Goal: Find specific page/section: Find specific page/section

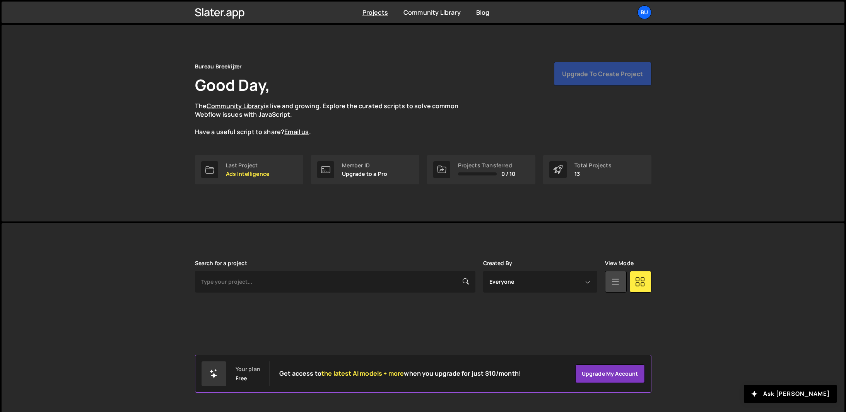
click at [410, 76] on div "Bureau Breekijzer Good Day, The Community Library is live and growing. Explore …" at bounding box center [423, 99] width 456 height 75
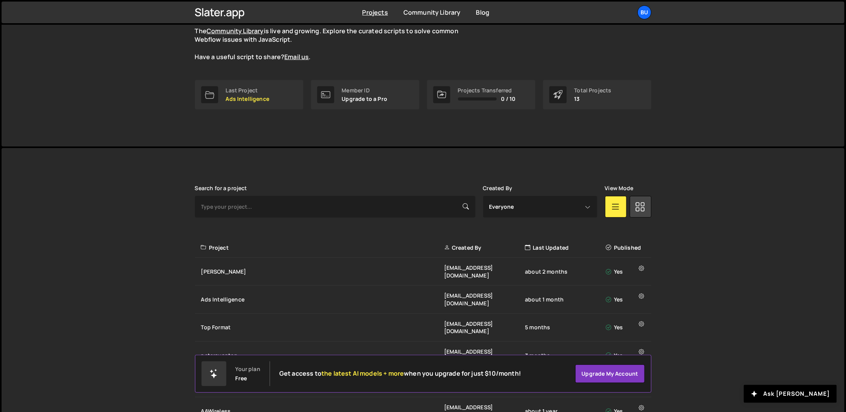
scroll to position [77, 0]
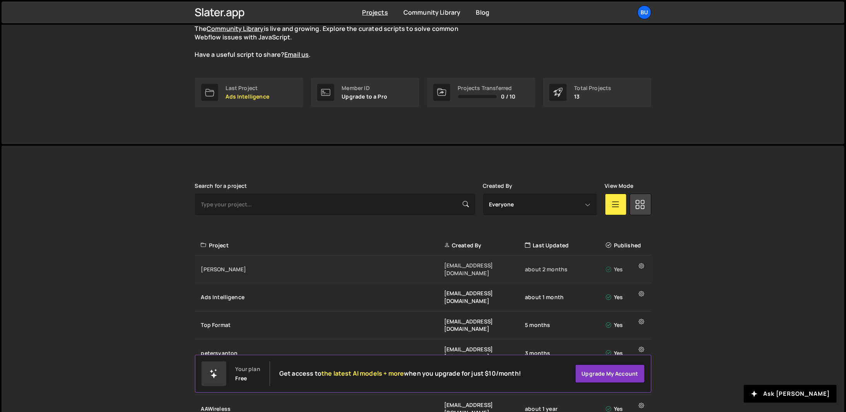
click at [215, 269] on div "[PERSON_NAME]" at bounding box center [322, 270] width 243 height 8
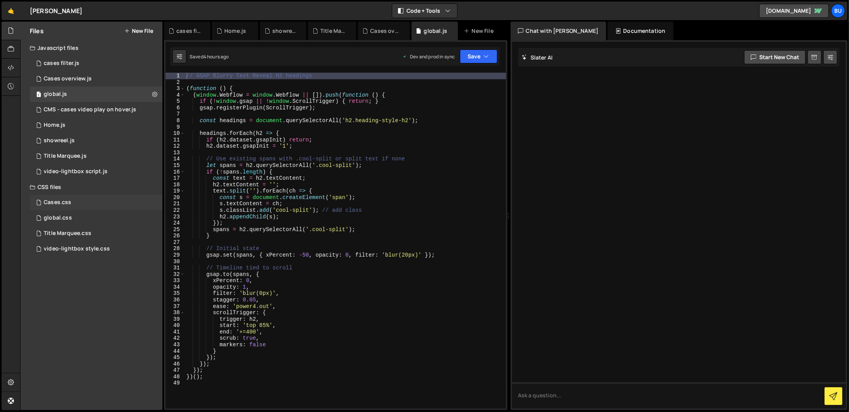
click at [102, 203] on div "Cases.css 0" at bounding box center [96, 202] width 133 height 15
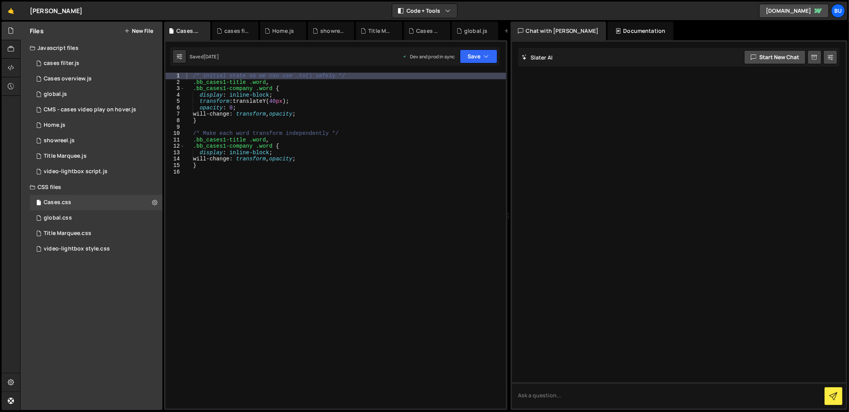
click at [266, 238] on div "/* initial state so we can use .to() safely */ .bb_cases1-title .word , .bb_cas…" at bounding box center [345, 247] width 321 height 349
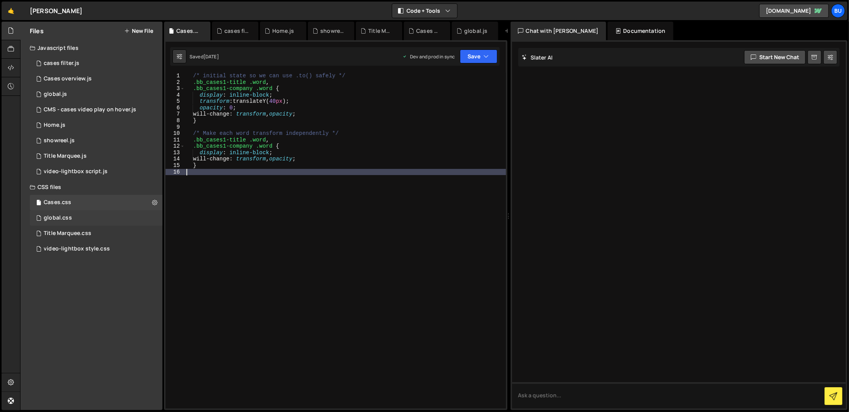
click at [74, 218] on div "global.css 0" at bounding box center [96, 217] width 133 height 15
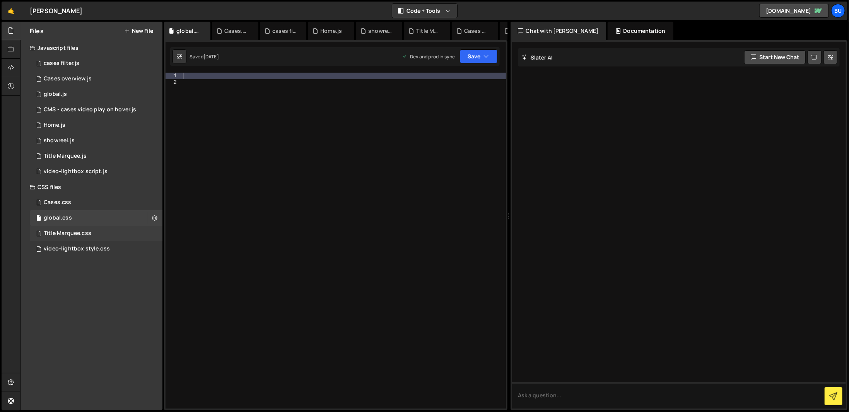
click at [89, 231] on div "Title Marquee.css" at bounding box center [68, 233] width 48 height 7
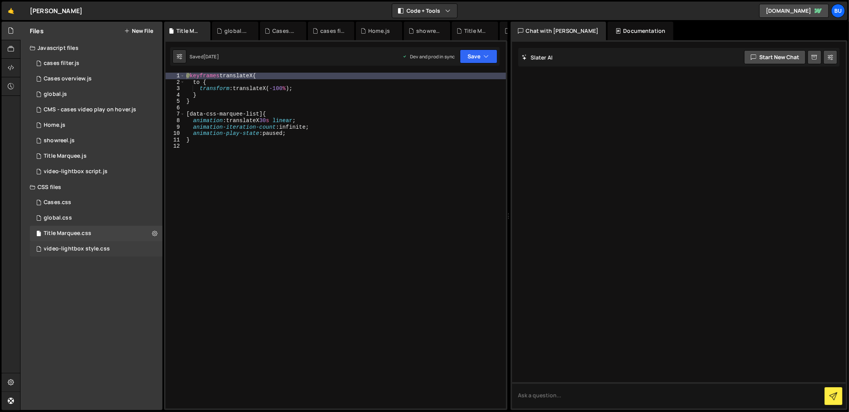
click at [82, 248] on div "video-lightbox style.css" at bounding box center [77, 249] width 66 height 7
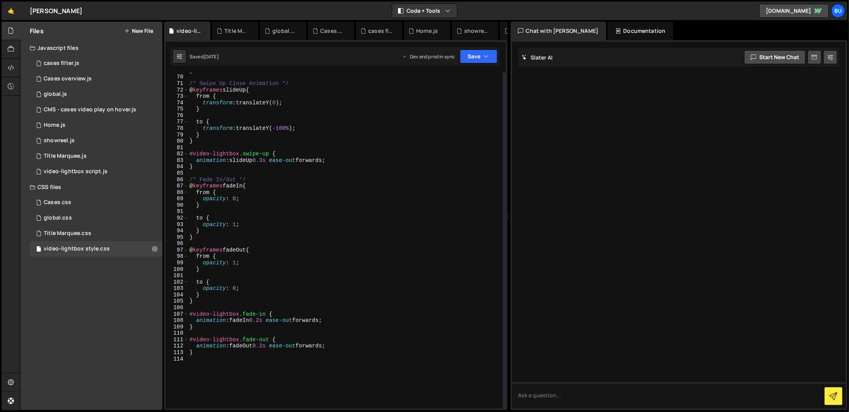
scroll to position [559, 0]
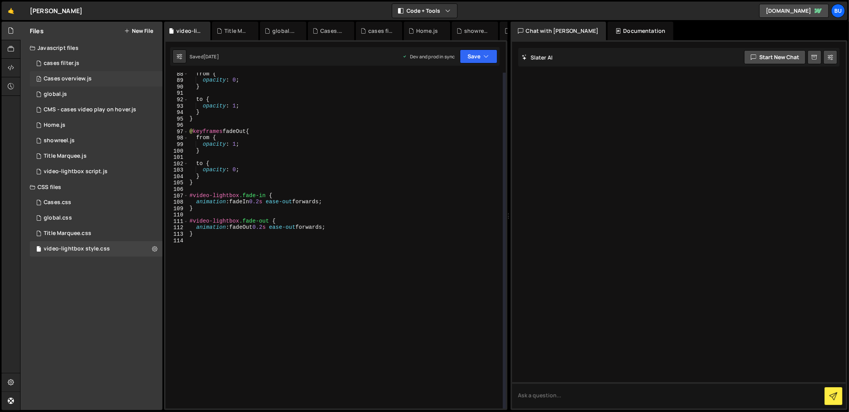
click at [77, 79] on div "Cases overview.js" at bounding box center [68, 78] width 48 height 7
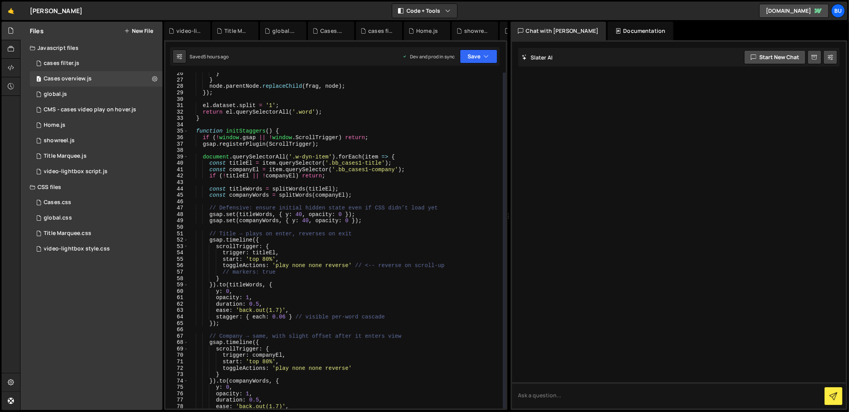
scroll to position [162, 0]
click at [109, 104] on div "3 CMS - cases video play on hover.js 0" at bounding box center [96, 109] width 133 height 15
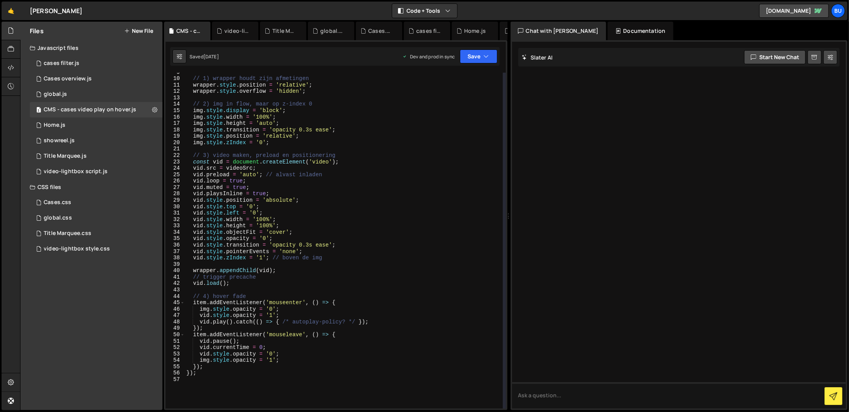
scroll to position [0, 0]
